Goal: Information Seeking & Learning: Learn about a topic

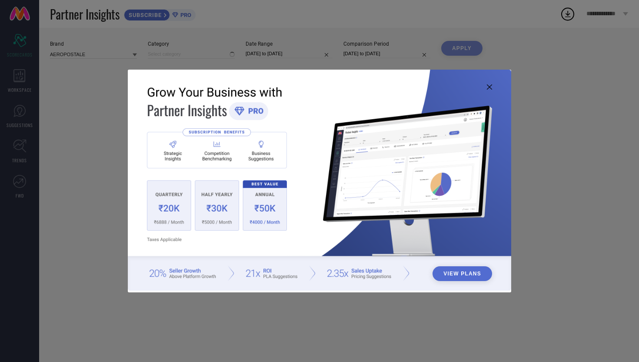
type input "All"
click at [490, 83] on img at bounding box center [319, 180] width 383 height 220
click at [491, 85] on icon at bounding box center [489, 86] width 5 height 5
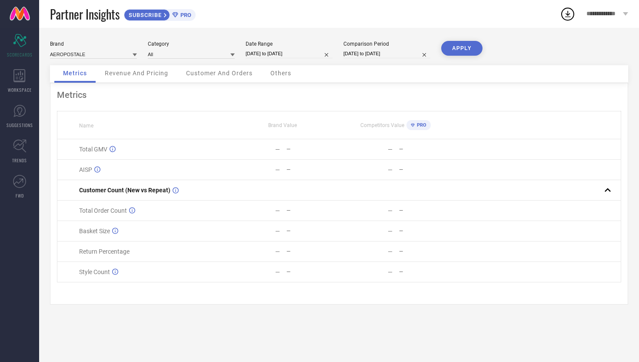
click at [134, 70] on span "Revenue And Pricing" at bounding box center [136, 73] width 63 height 7
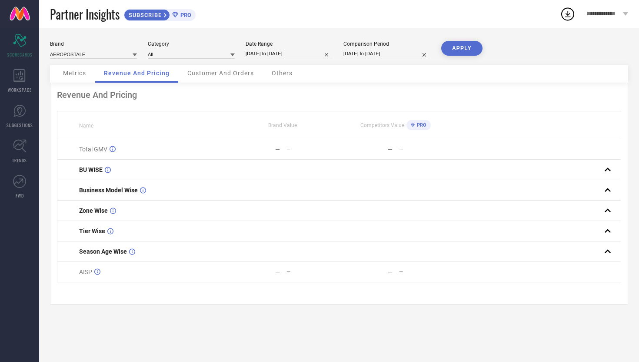
click at [219, 72] on span "Customer And Orders" at bounding box center [220, 73] width 66 height 7
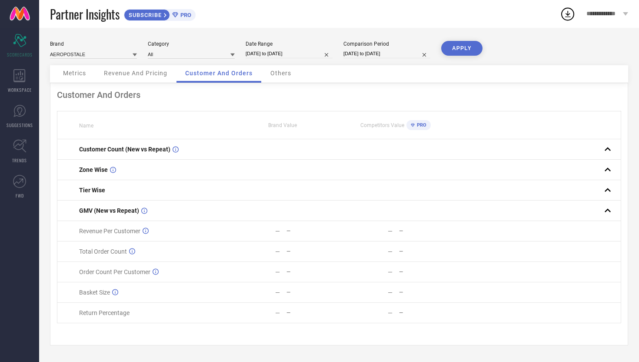
click at [21, 11] on link at bounding box center [19, 14] width 39 height 28
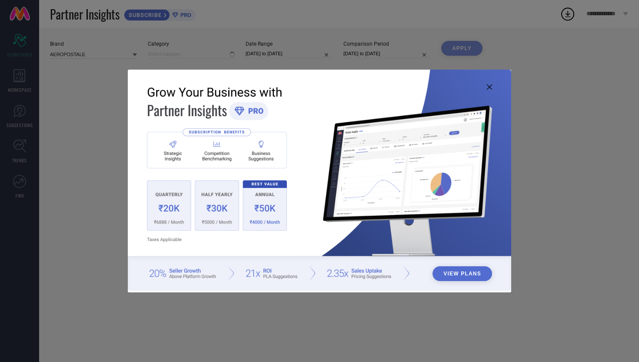
type input "All"
click at [491, 84] on icon at bounding box center [489, 86] width 5 height 5
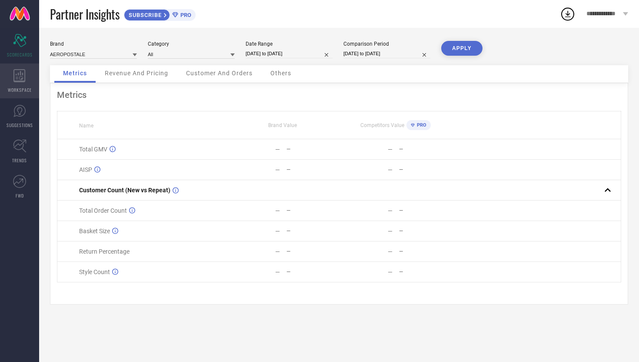
click at [22, 81] on icon at bounding box center [19, 75] width 12 height 13
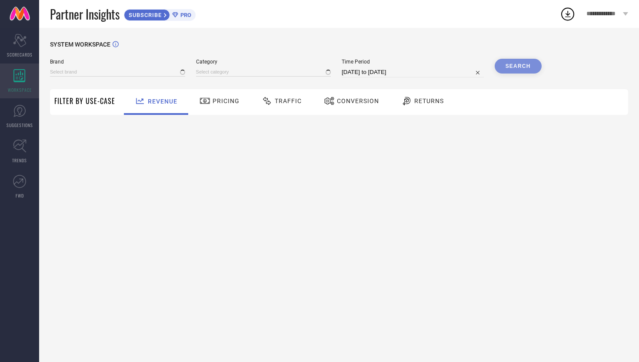
type input "AEROPOSTALE"
type input "All"
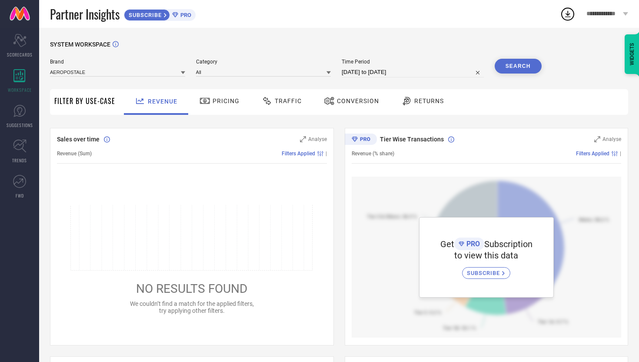
click at [287, 99] on span "Traffic" at bounding box center [288, 100] width 27 height 7
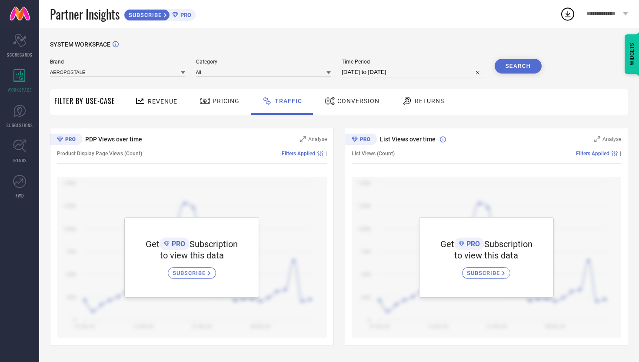
click at [203, 271] on span "SUBSCRIBE" at bounding box center [190, 272] width 35 height 7
